Goal: Information Seeking & Learning: Learn about a topic

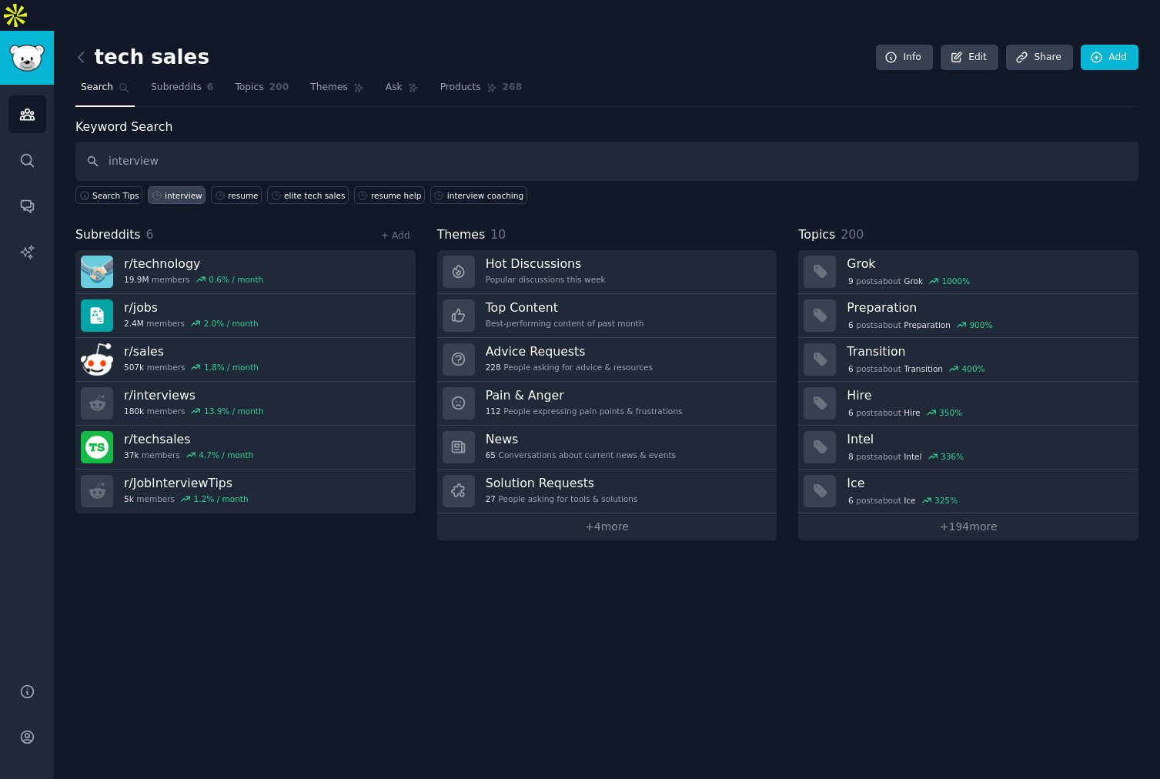
type input "interview"
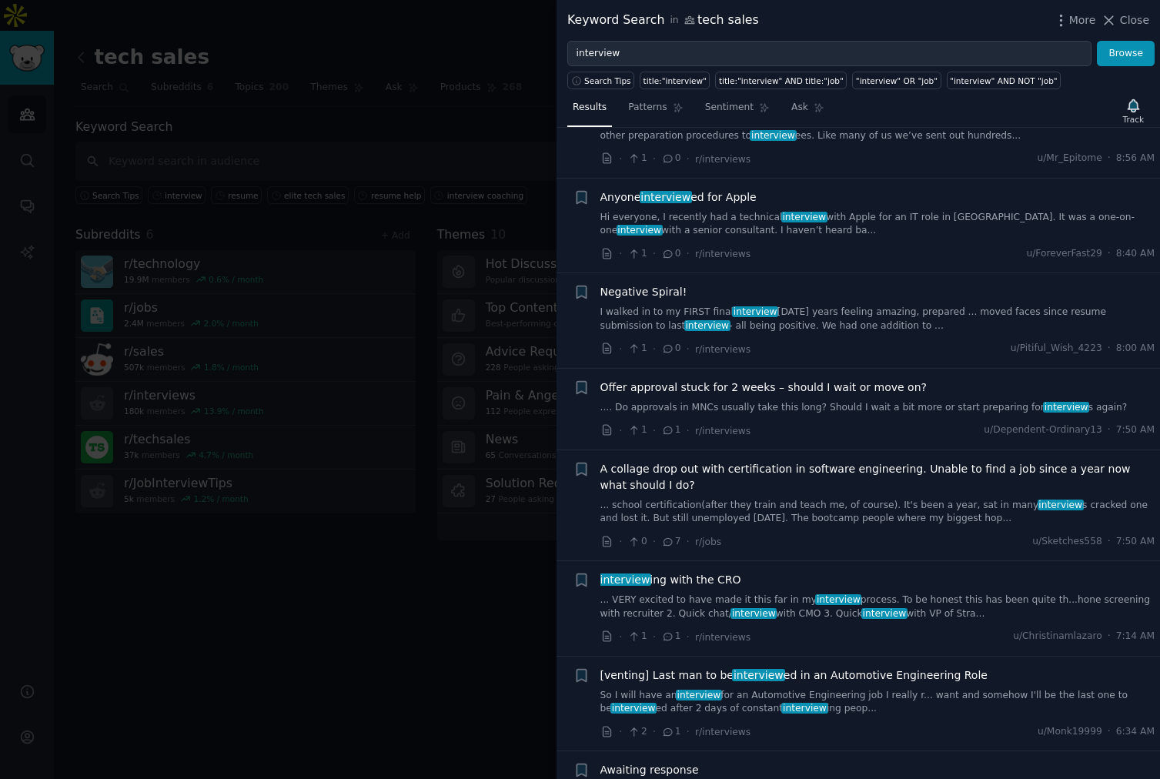
scroll to position [117, 0]
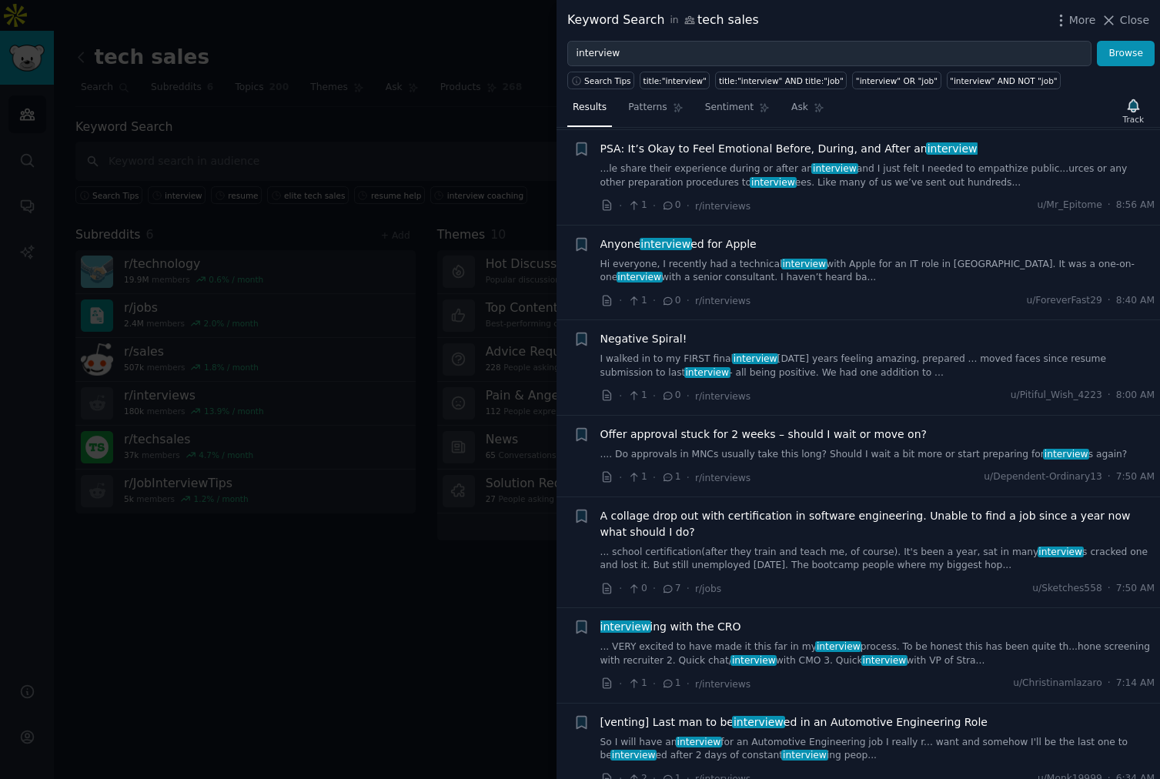
click at [828, 438] on span "Offer approval stuck for 2 weeks – should I wait or move on?" at bounding box center [763, 434] width 326 height 16
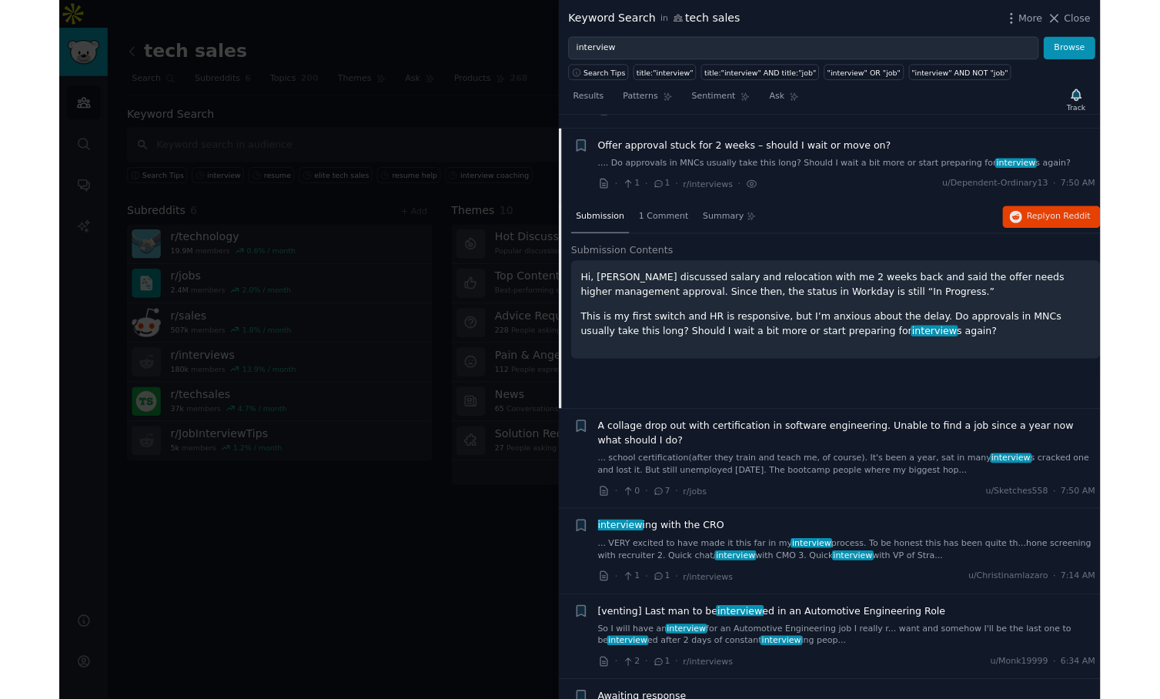
scroll to position [405, 0]
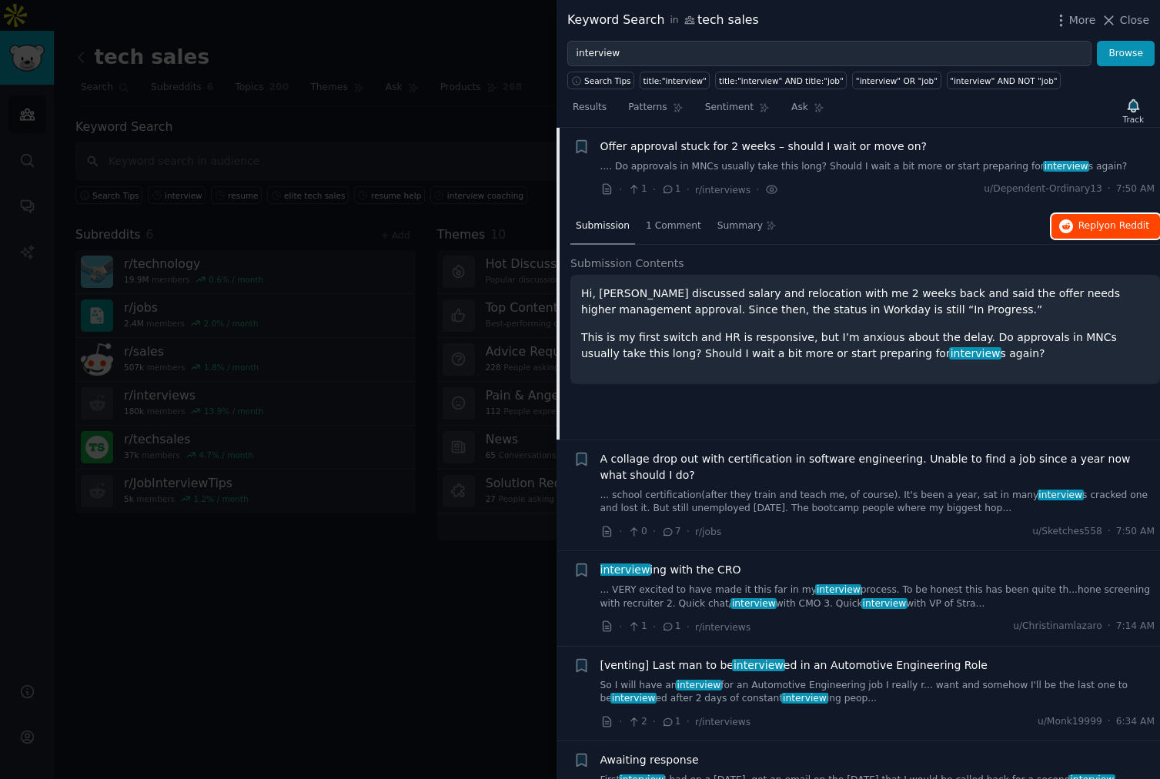
click at [1078, 224] on span "Reply on Reddit" at bounding box center [1113, 226] width 71 height 14
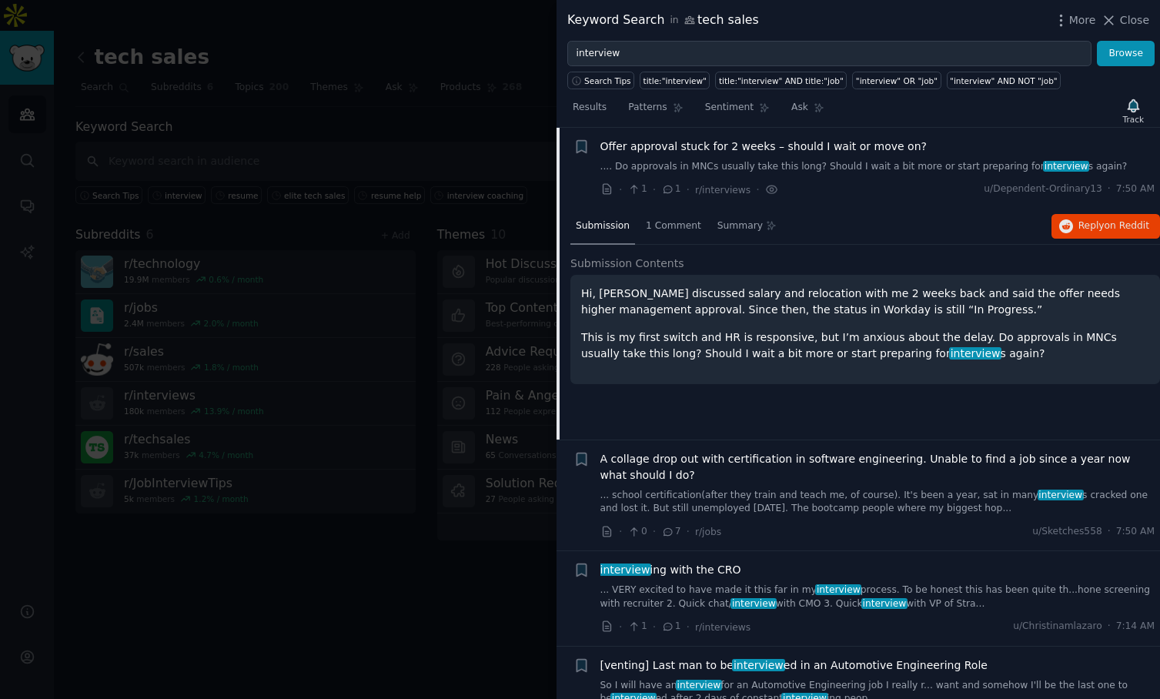
click at [226, 329] on div at bounding box center [580, 349] width 1160 height 699
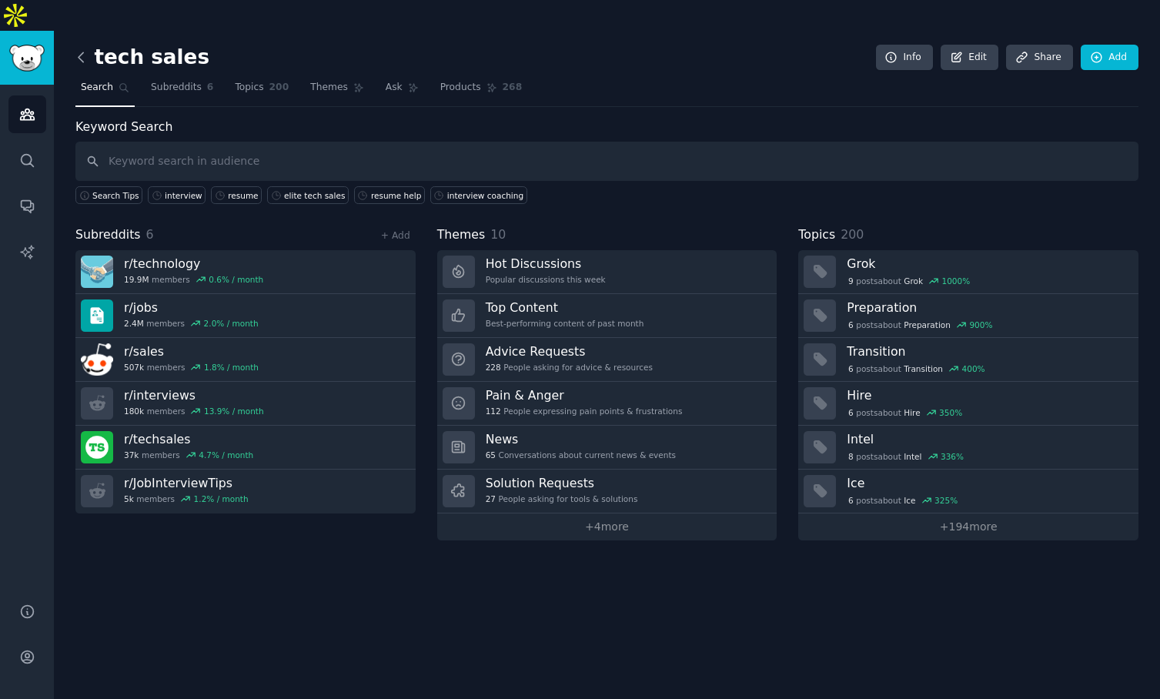
click at [82, 49] on icon at bounding box center [81, 57] width 16 height 16
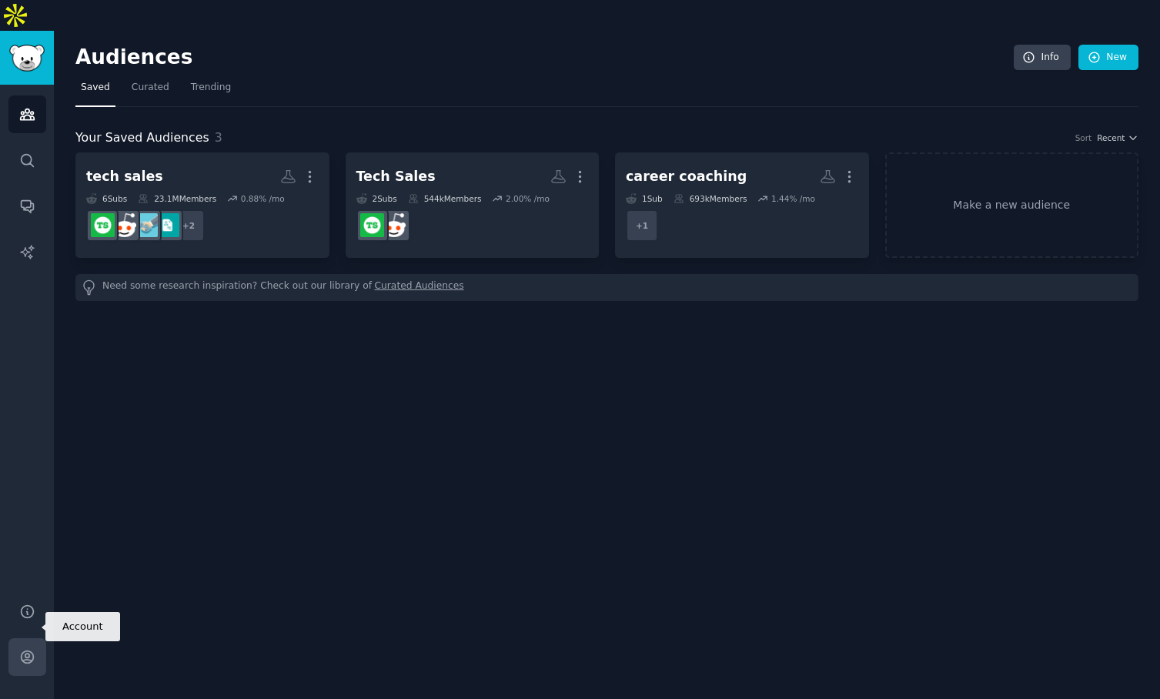
click at [16, 638] on link "Account" at bounding box center [27, 657] width 38 height 38
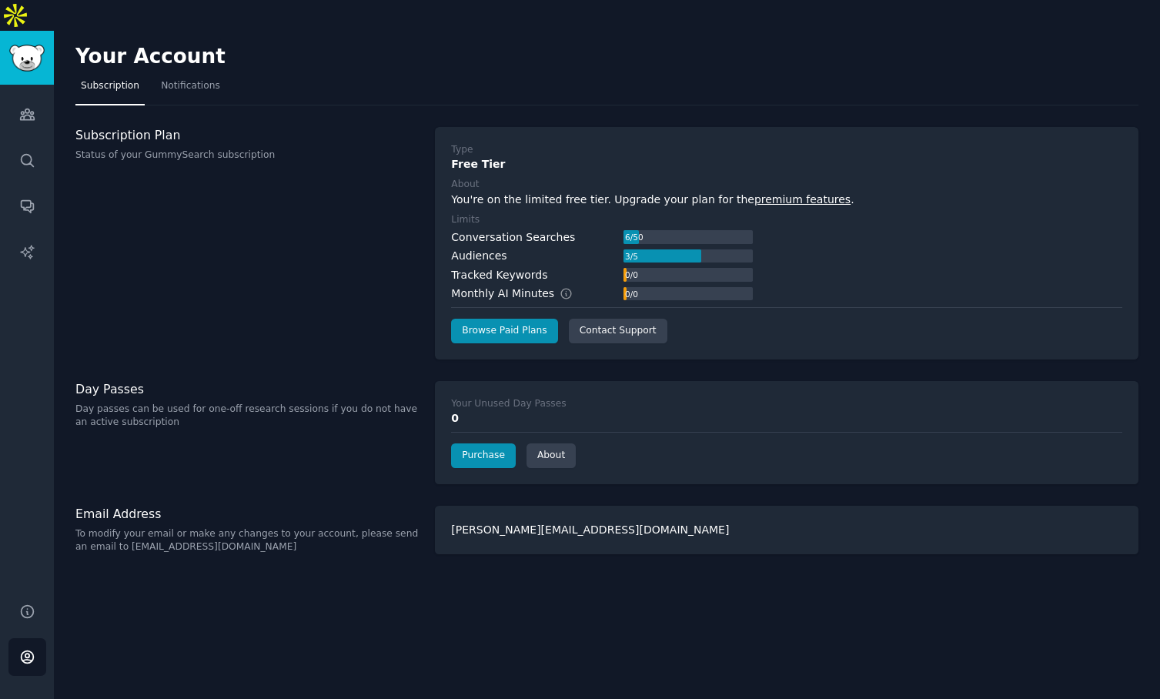
click at [501, 506] on div "[PERSON_NAME][EMAIL_ADDRESS][DOMAIN_NAME]" at bounding box center [786, 530] width 703 height 48
copy body "[PERSON_NAME][EMAIL_ADDRESS][DOMAIN_NAME]"
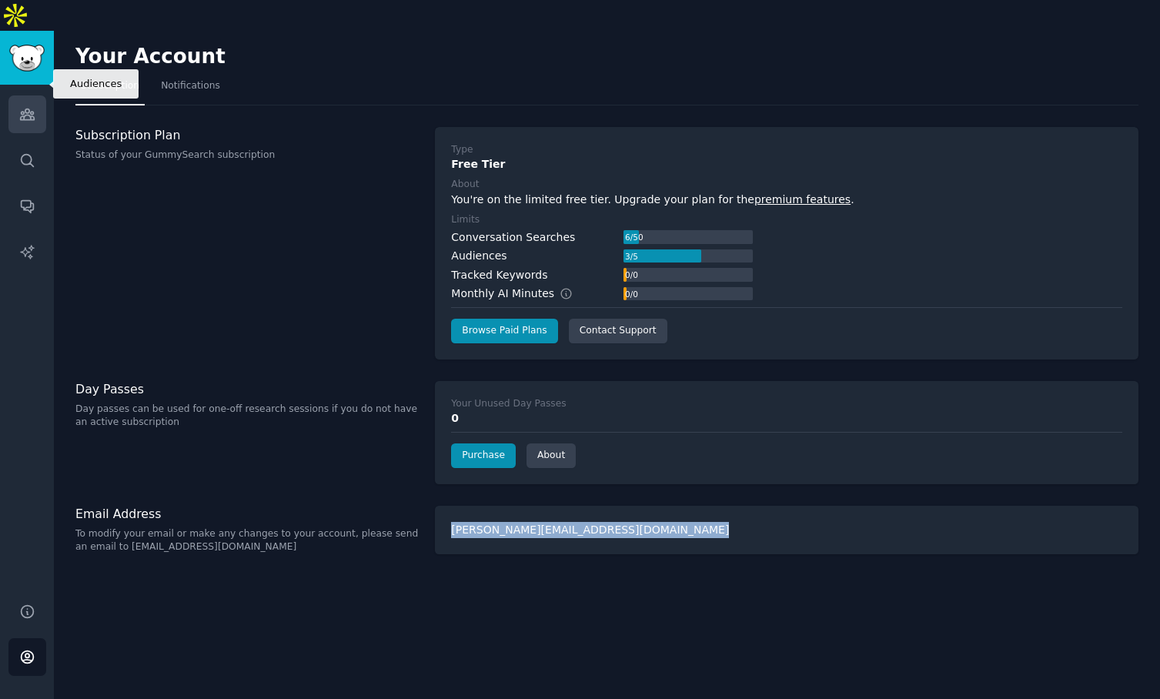
click at [29, 106] on icon "Sidebar" at bounding box center [27, 114] width 16 height 16
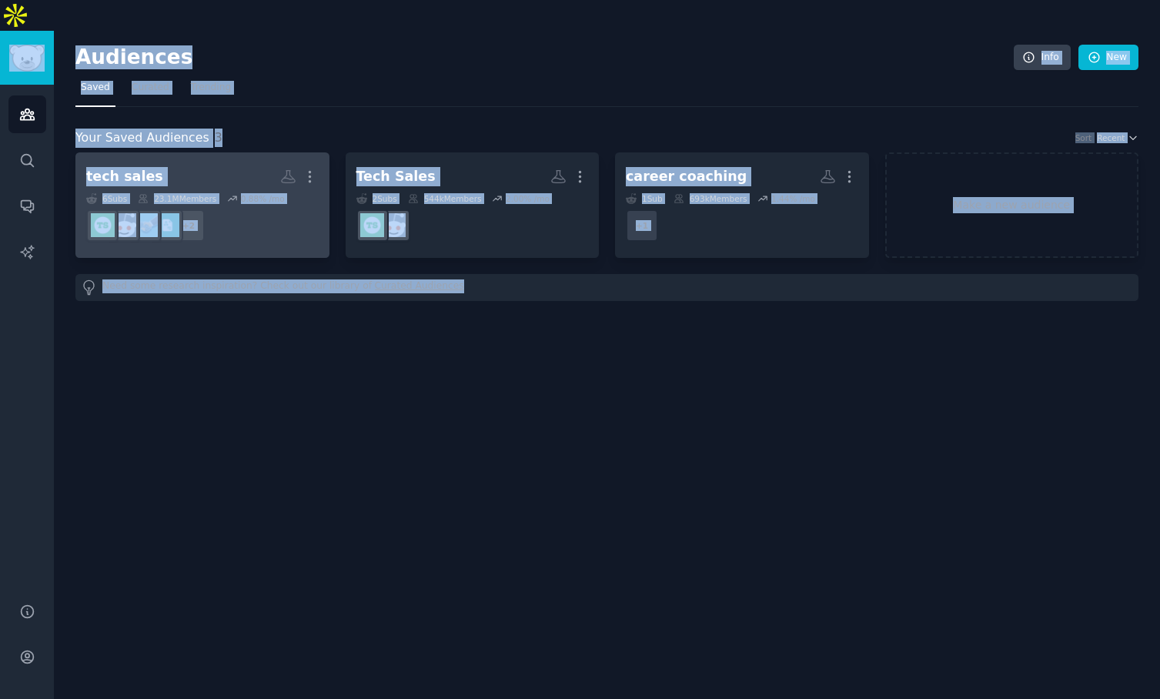
click at [209, 163] on h2 "tech sales More" at bounding box center [202, 176] width 232 height 27
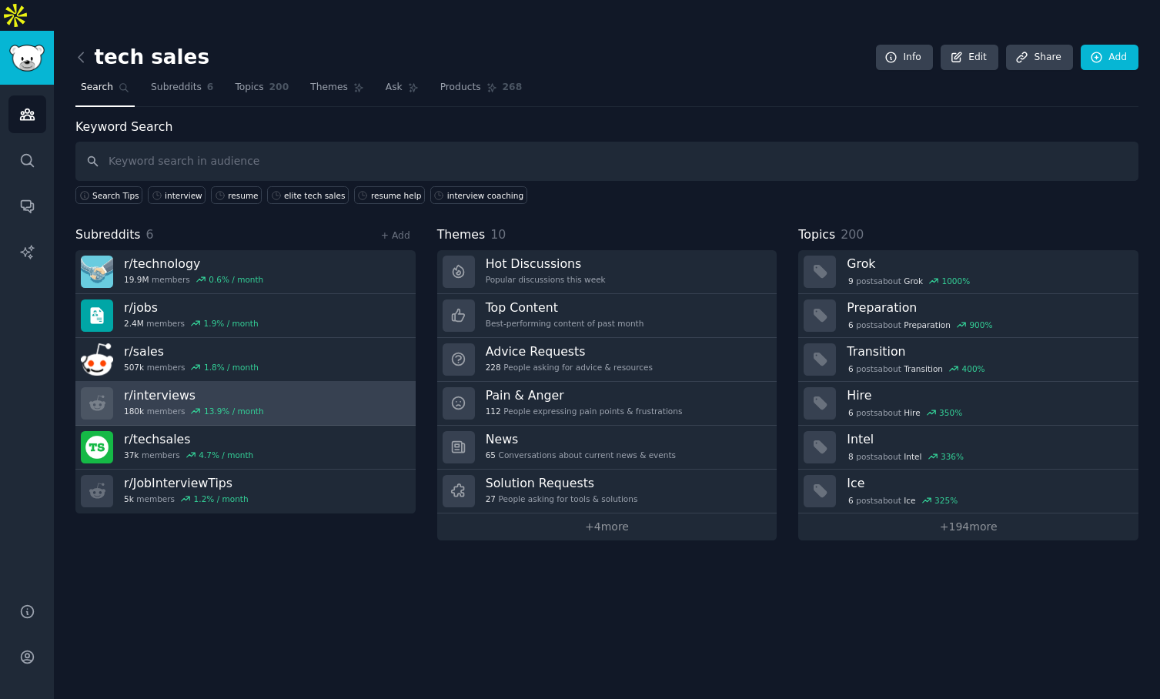
click at [272, 382] on link "r/ interviews 180k members 13.9 % / month" at bounding box center [245, 404] width 340 height 44
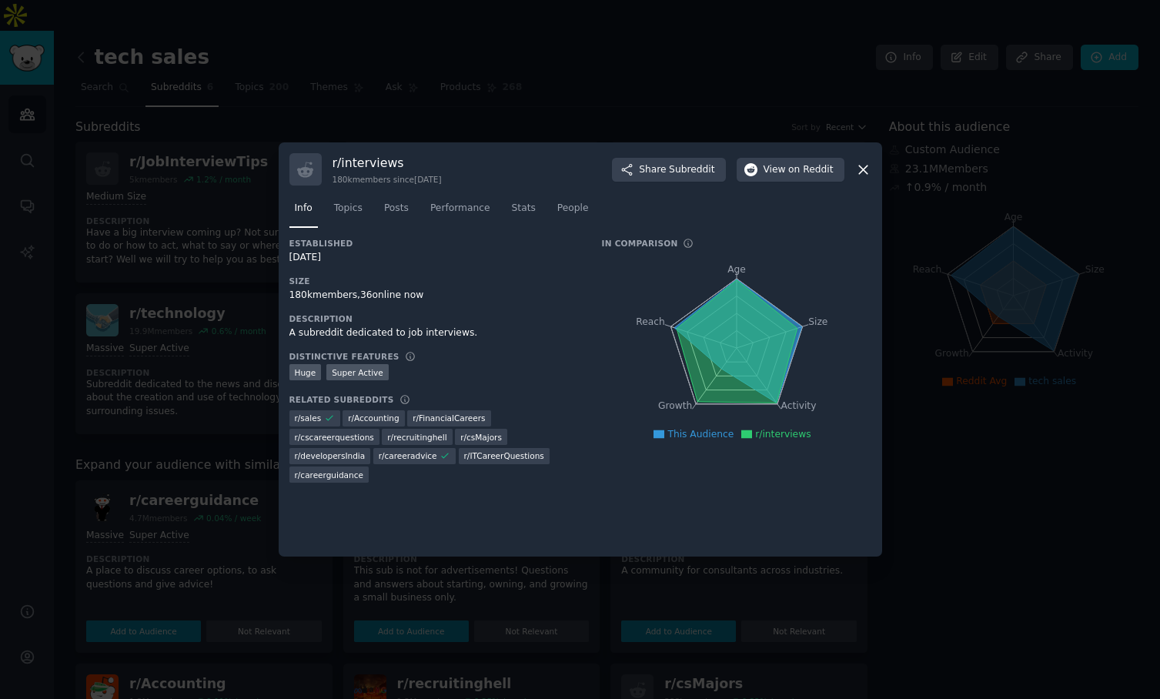
click at [861, 166] on icon at bounding box center [863, 169] width 8 height 8
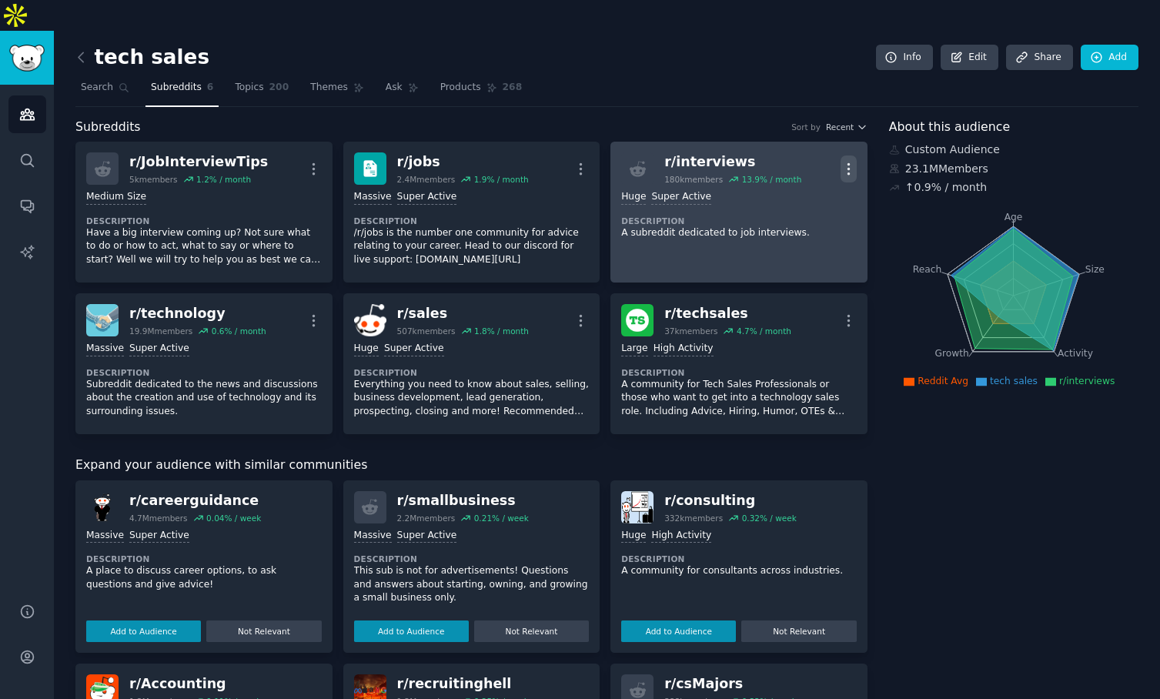
click at [848, 155] on button "More" at bounding box center [848, 168] width 16 height 27
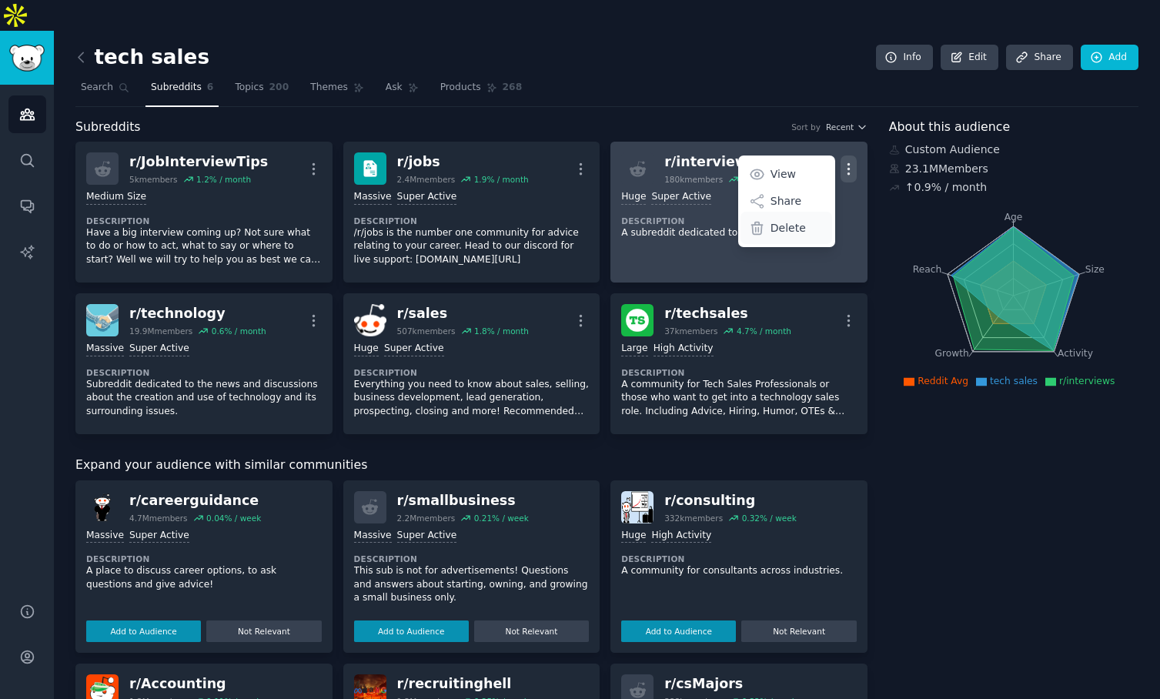
click at [795, 220] on p "Delete" at bounding box center [787, 228] width 35 height 16
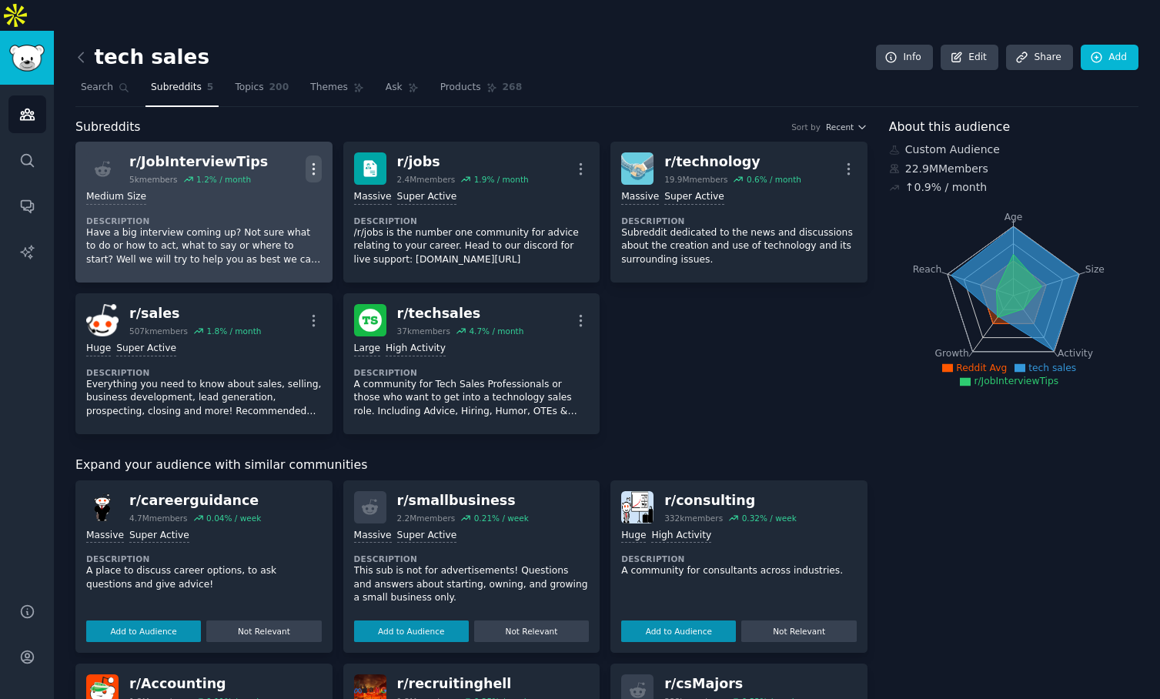
click at [319, 161] on icon "button" at bounding box center [314, 169] width 16 height 16
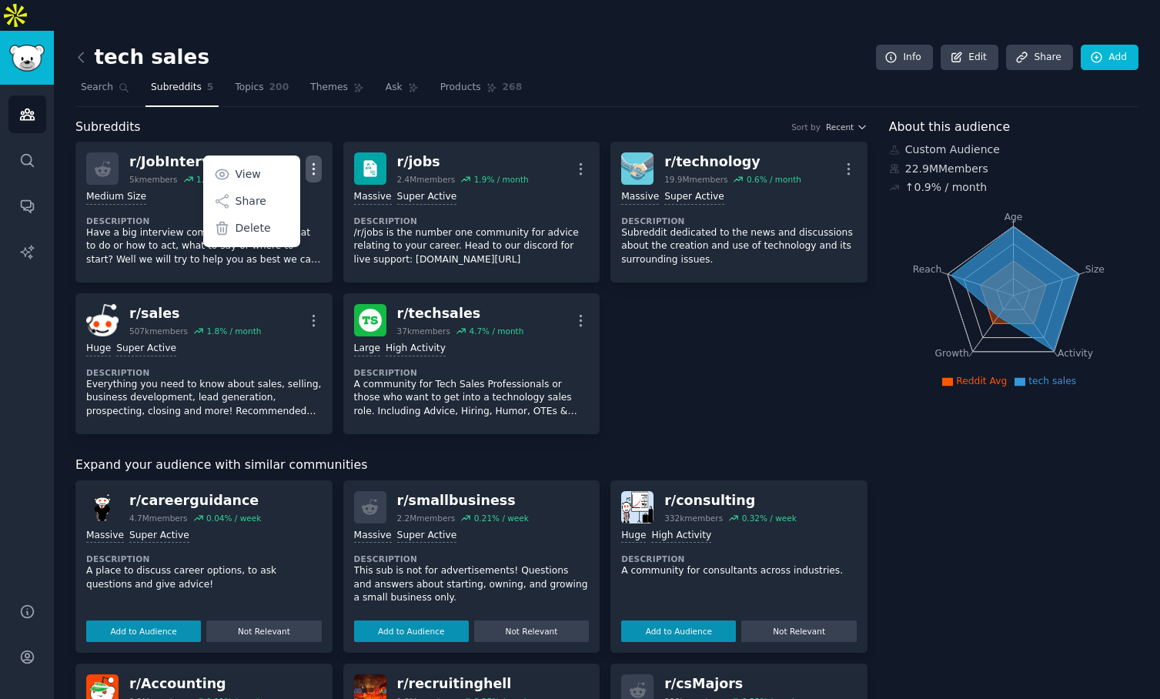
click at [317, 118] on div "Subreddits Sort by Recent" at bounding box center [471, 127] width 792 height 19
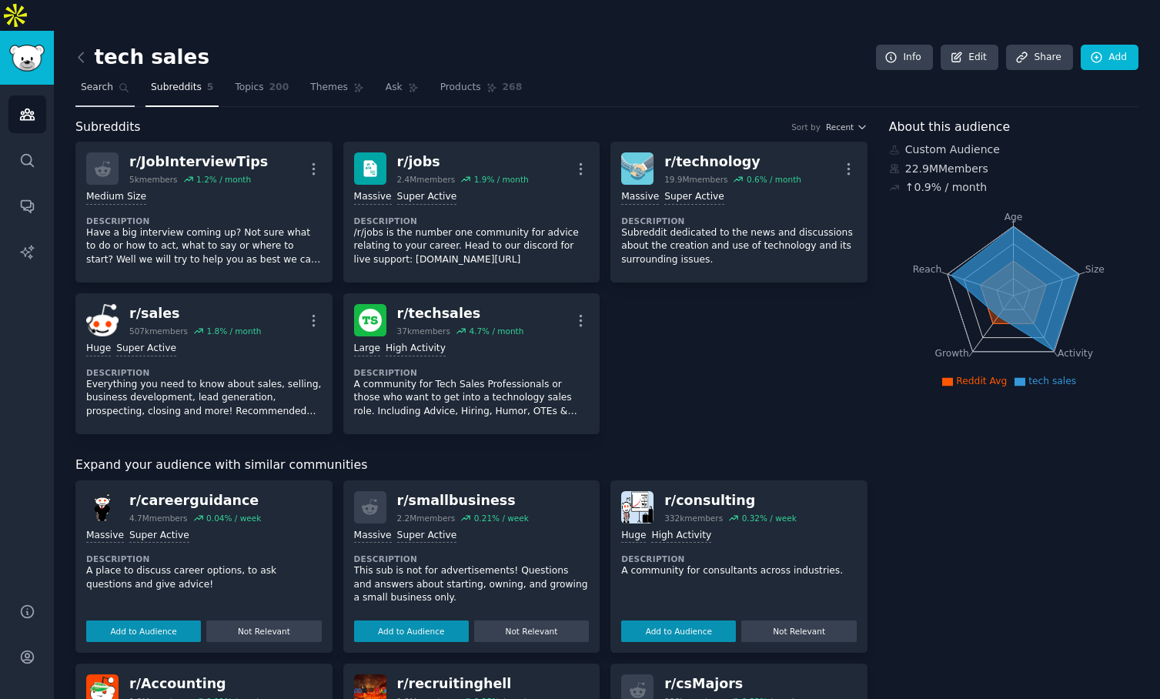
click at [107, 81] on span "Search" at bounding box center [97, 88] width 32 height 14
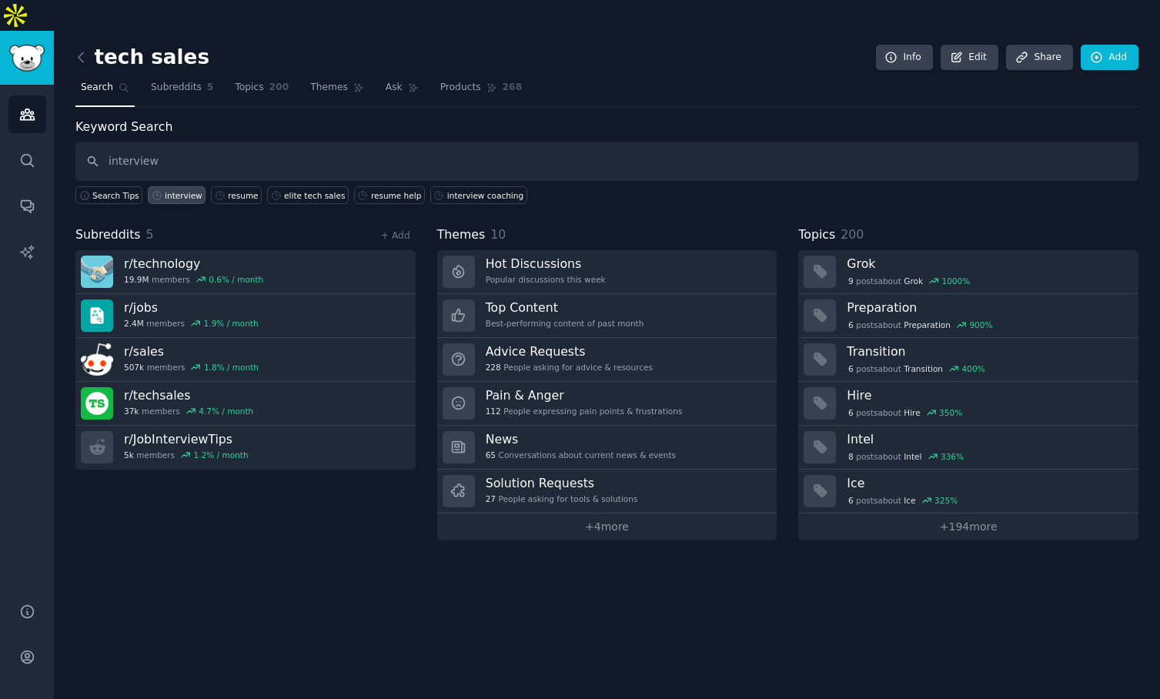
type input "interview"
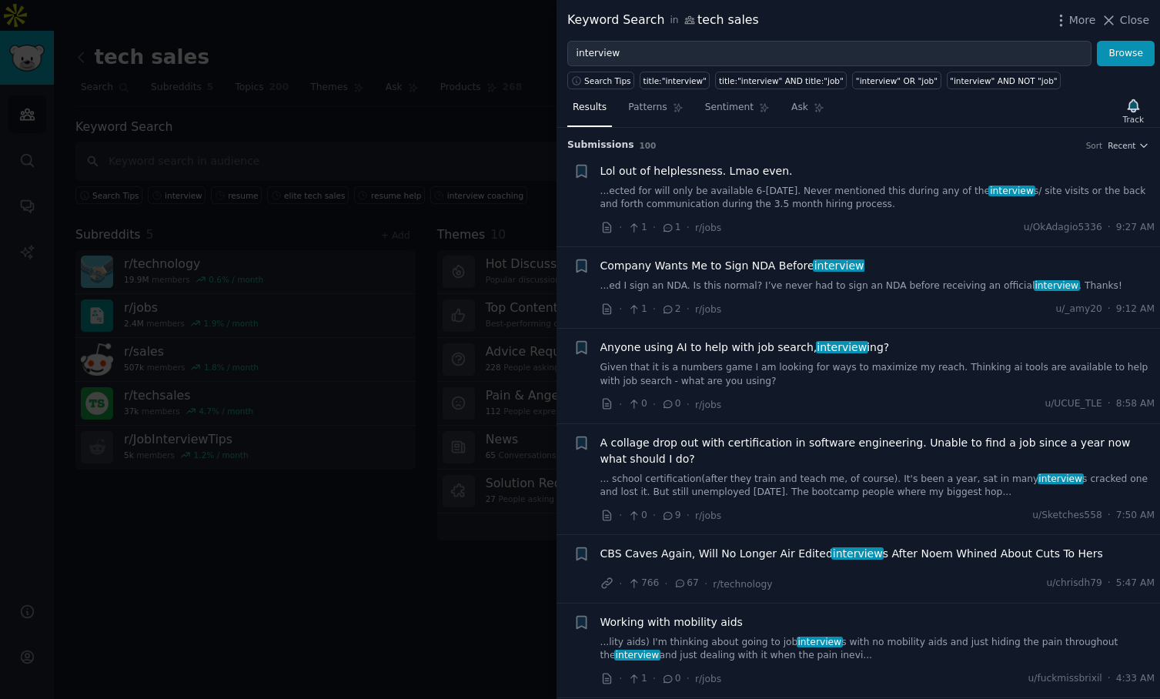
click at [868, 198] on link "...ected for will only be available 6-[DATE]. Never mentioned this during any o…" at bounding box center [877, 198] width 555 height 27
